Goal: Task Accomplishment & Management: Manage account settings

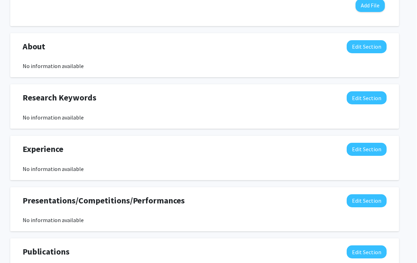
scroll to position [285, 7]
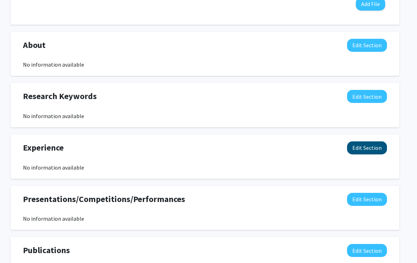
click at [303, 146] on button "Edit Section" at bounding box center [367, 148] width 40 height 13
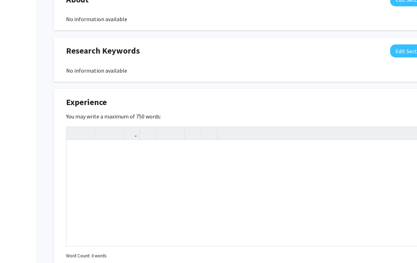
scroll to position [334, 0]
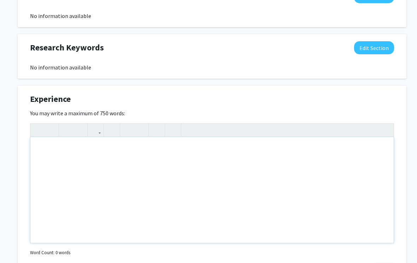
click at [187, 170] on div "Note to users with screen readers: Please deactivate our accessibility plugin f…" at bounding box center [211, 191] width 363 height 106
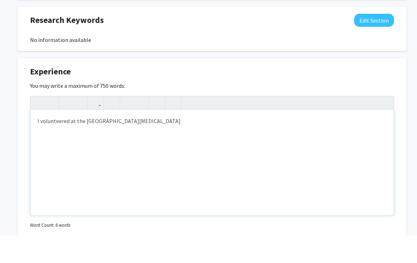
click at [74, 138] on div "I volunteered at the [GEOGRAPHIC_DATA][MEDICAL_DATA]" at bounding box center [211, 191] width 363 height 106
click at [128, 138] on div "I volunteered at the [GEOGRAPHIC_DATA][MEDICAL_DATA]" at bounding box center [211, 191] width 363 height 106
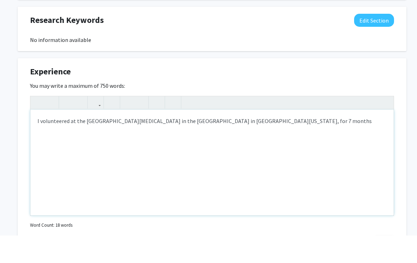
type textarea "I volunteered at the [GEOGRAPHIC_DATA][MEDICAL_DATA] in the [GEOGRAPHIC_DATA] i…"
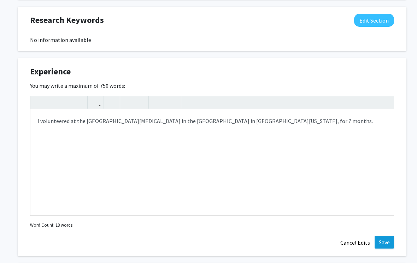
click at [303, 243] on button "Save" at bounding box center [383, 242] width 19 height 13
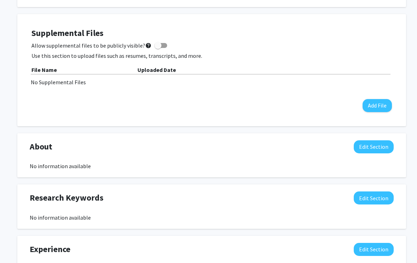
scroll to position [185, 0]
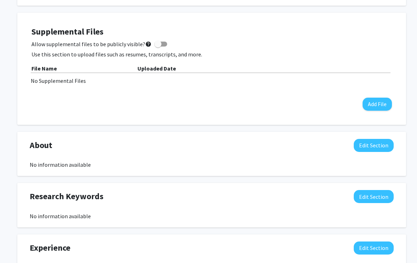
click at [30, 166] on div "No information available" at bounding box center [212, 165] width 364 height 8
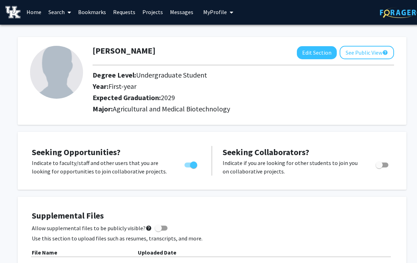
scroll to position [9, 0]
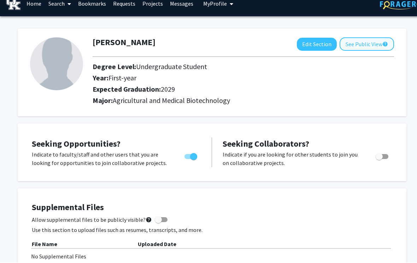
click at [303, 41] on button "See Public View help" at bounding box center [366, 44] width 54 height 13
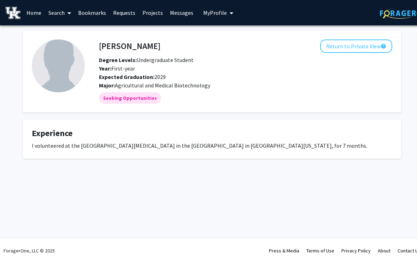
click at [303, 37] on fg-card "[PERSON_NAME] Return to Private View help Degree Levels: Undergraduate Student …" at bounding box center [212, 72] width 378 height 82
click at [303, 41] on button "Return to Private View help" at bounding box center [356, 46] width 72 height 13
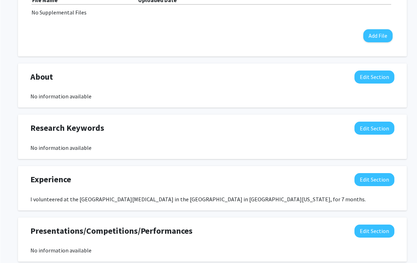
scroll to position [254, 0]
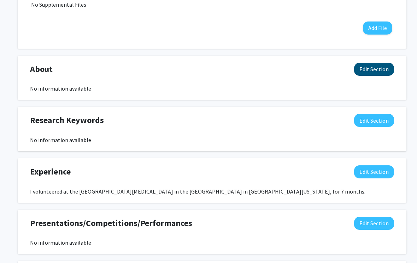
click at [303, 71] on button "Edit Section" at bounding box center [374, 69] width 40 height 13
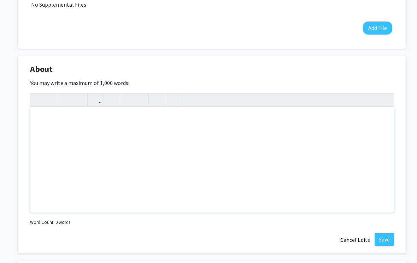
click at [237, 139] on div "Note to users with screen readers: Please deactivate our accessibility plugin f…" at bounding box center [211, 160] width 363 height 106
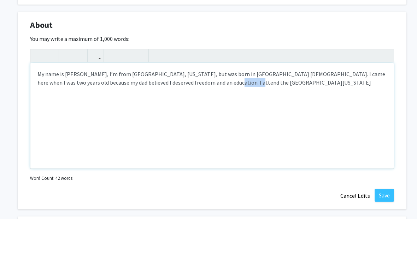
click at [192, 107] on div "My name is [PERSON_NAME], I’m from [GEOGRAPHIC_DATA], [US_STATE], but was born …" at bounding box center [211, 160] width 363 height 106
click at [253, 107] on div "My name is [PERSON_NAME], I’m from [GEOGRAPHIC_DATA], [US_STATE], but was born …" at bounding box center [211, 160] width 363 height 106
type textarea "My name is [PERSON_NAME], I’m from [GEOGRAPHIC_DATA], [US_STATE], but was born …"
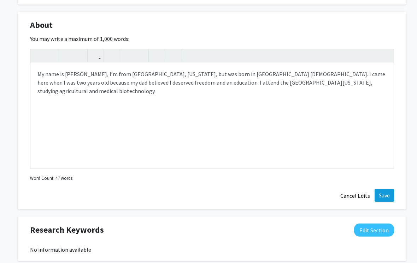
click at [303, 199] on button "Save" at bounding box center [383, 195] width 19 height 13
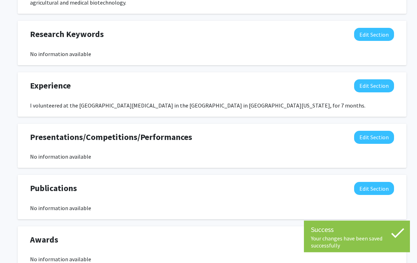
scroll to position [370, 2]
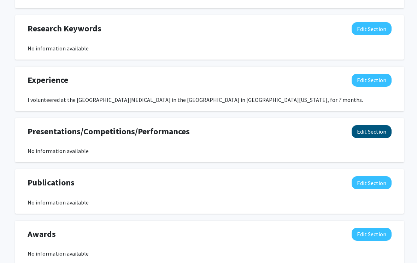
click at [303, 127] on button "Edit Section" at bounding box center [371, 131] width 40 height 13
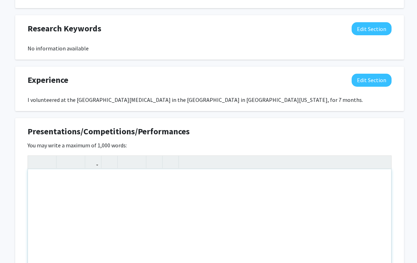
click at [303, 185] on div "Note to users with screen readers: Please deactivate our accessibility plugin f…" at bounding box center [209, 222] width 363 height 106
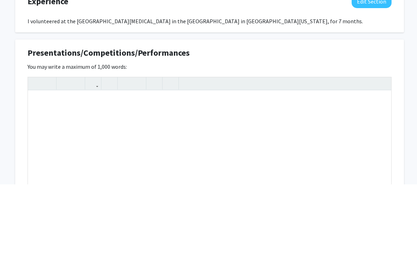
click at [303, 156] on div at bounding box center [209, 162] width 363 height 13
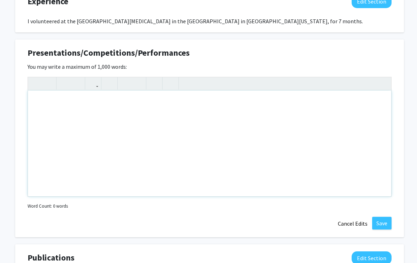
click at [56, 98] on div "Note to users with screen readers: Please deactivate our accessibility plugin f…" at bounding box center [209, 144] width 363 height 106
type textarea "One&nbsp;"
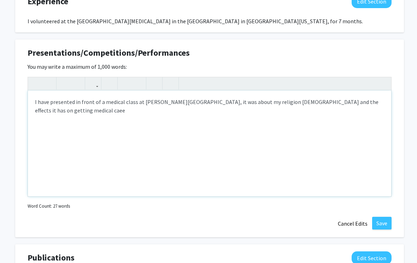
type textarea "I have presented in front of a medical class at [PERSON_NAME][GEOGRAPHIC_DATA],…"
click at [303, 217] on button "Save" at bounding box center [381, 223] width 19 height 13
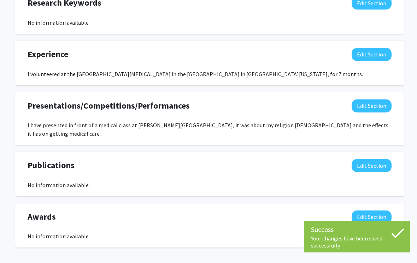
scroll to position [396, 0]
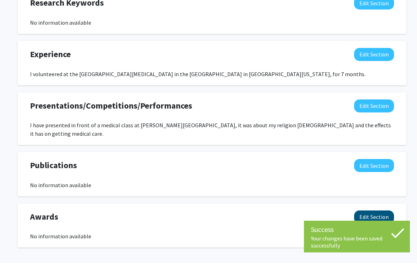
click at [303, 211] on button "Edit Section" at bounding box center [374, 217] width 40 height 13
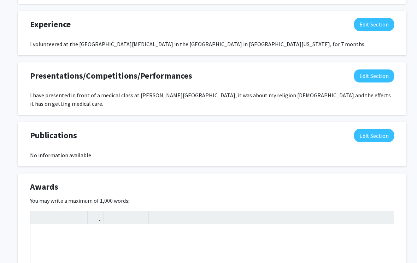
scroll to position [424, 0]
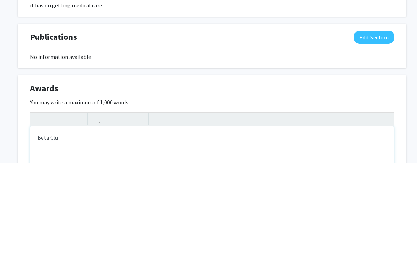
type textarea "Beta Club"
click at [303, 253] on button "Save" at bounding box center [383, 259] width 19 height 13
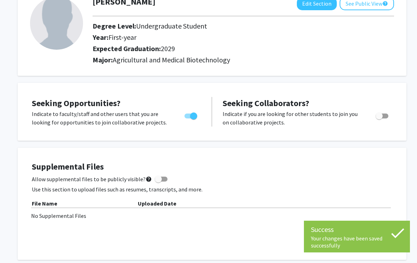
scroll to position [0, 0]
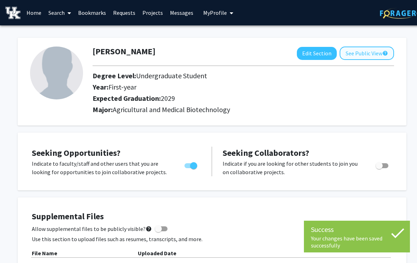
click at [303, 50] on button "See Public View help" at bounding box center [366, 53] width 54 height 13
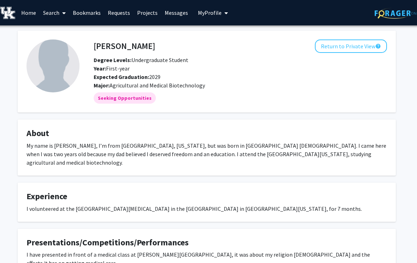
scroll to position [0, 6]
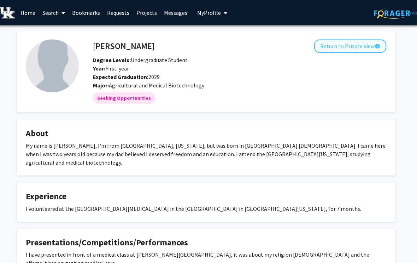
click at [303, 44] on button "Return to Private View help" at bounding box center [350, 46] width 72 height 13
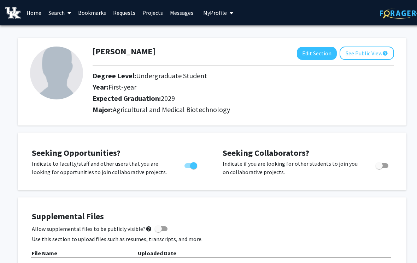
click at [35, 12] on link "Home" at bounding box center [34, 12] width 22 height 25
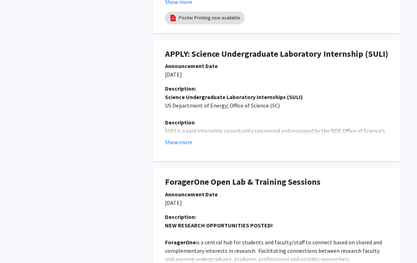
scroll to position [326, 0]
click at [183, 141] on button "Show more" at bounding box center [178, 142] width 27 height 8
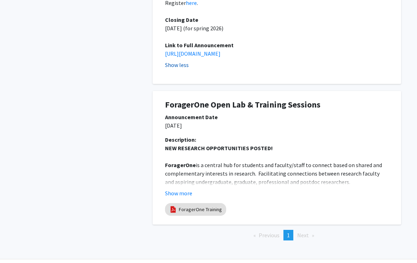
scroll to position [682, 0]
click at [184, 189] on button "Show more" at bounding box center [178, 193] width 27 height 8
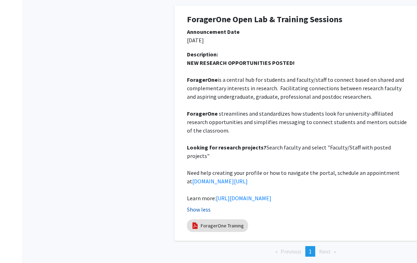
scroll to position [776, 0]
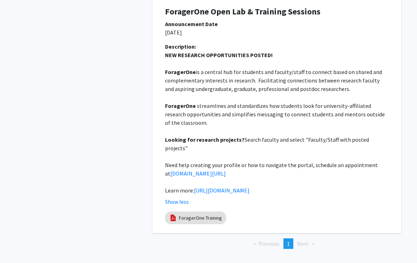
click at [303, 239] on li "Next page" at bounding box center [305, 244] width 24 height 11
click at [301, 240] on span "Next page" at bounding box center [303, 243] width 12 height 7
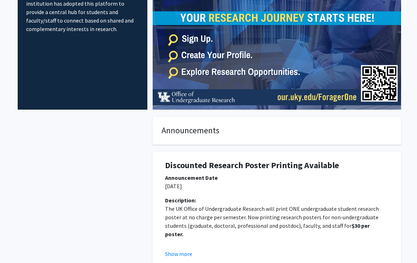
scroll to position [0, 0]
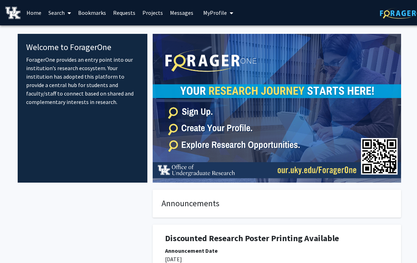
click at [65, 13] on span at bounding box center [68, 13] width 6 height 25
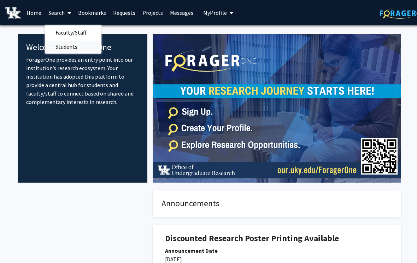
click at [76, 51] on span "Students" at bounding box center [66, 47] width 43 height 14
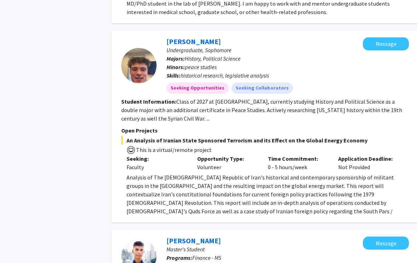
scroll to position [1006, 0]
